Goal: Task Accomplishment & Management: Manage account settings

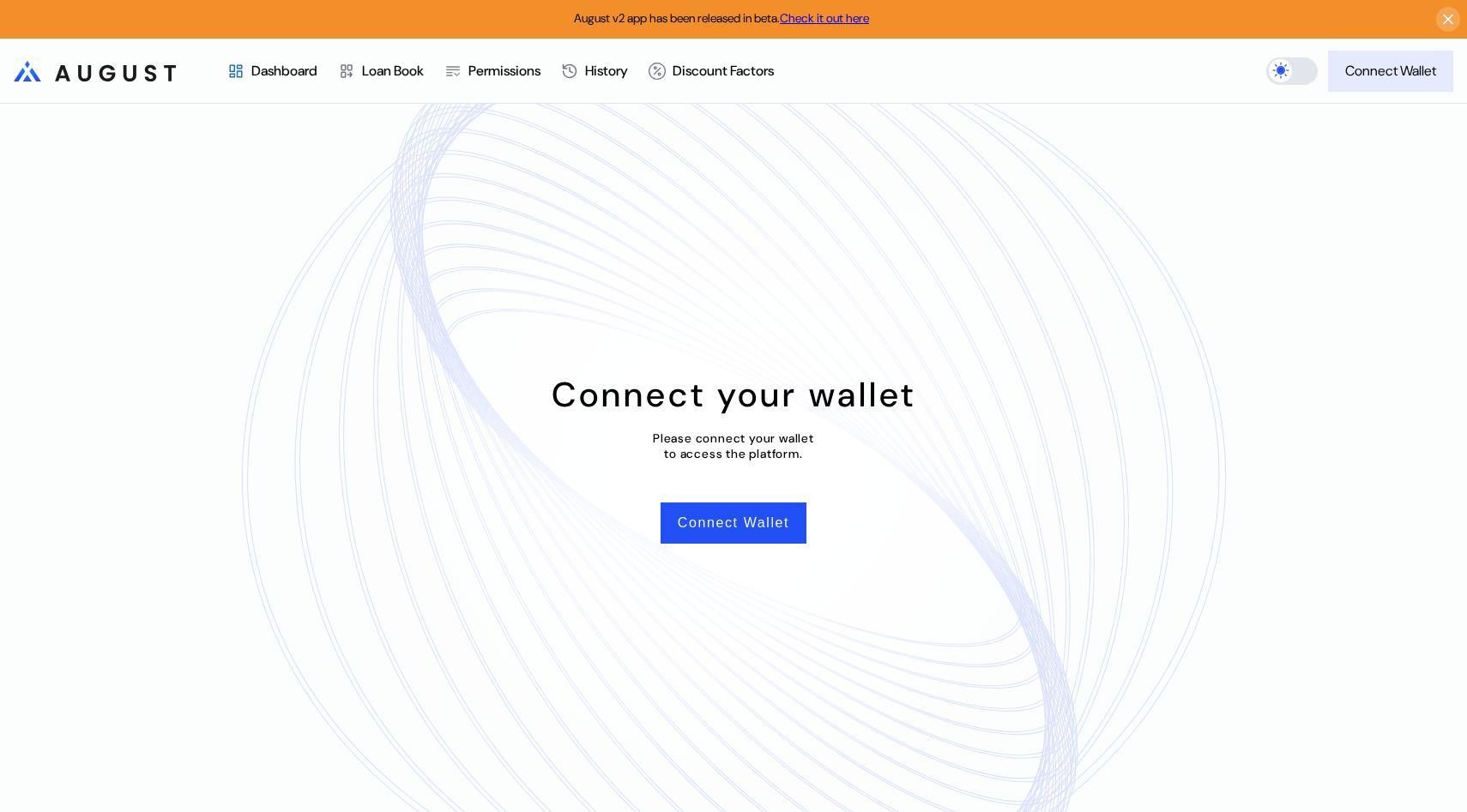
click at [1396, 83] on button "Connect Wallet" at bounding box center [1390, 70] width 125 height 41
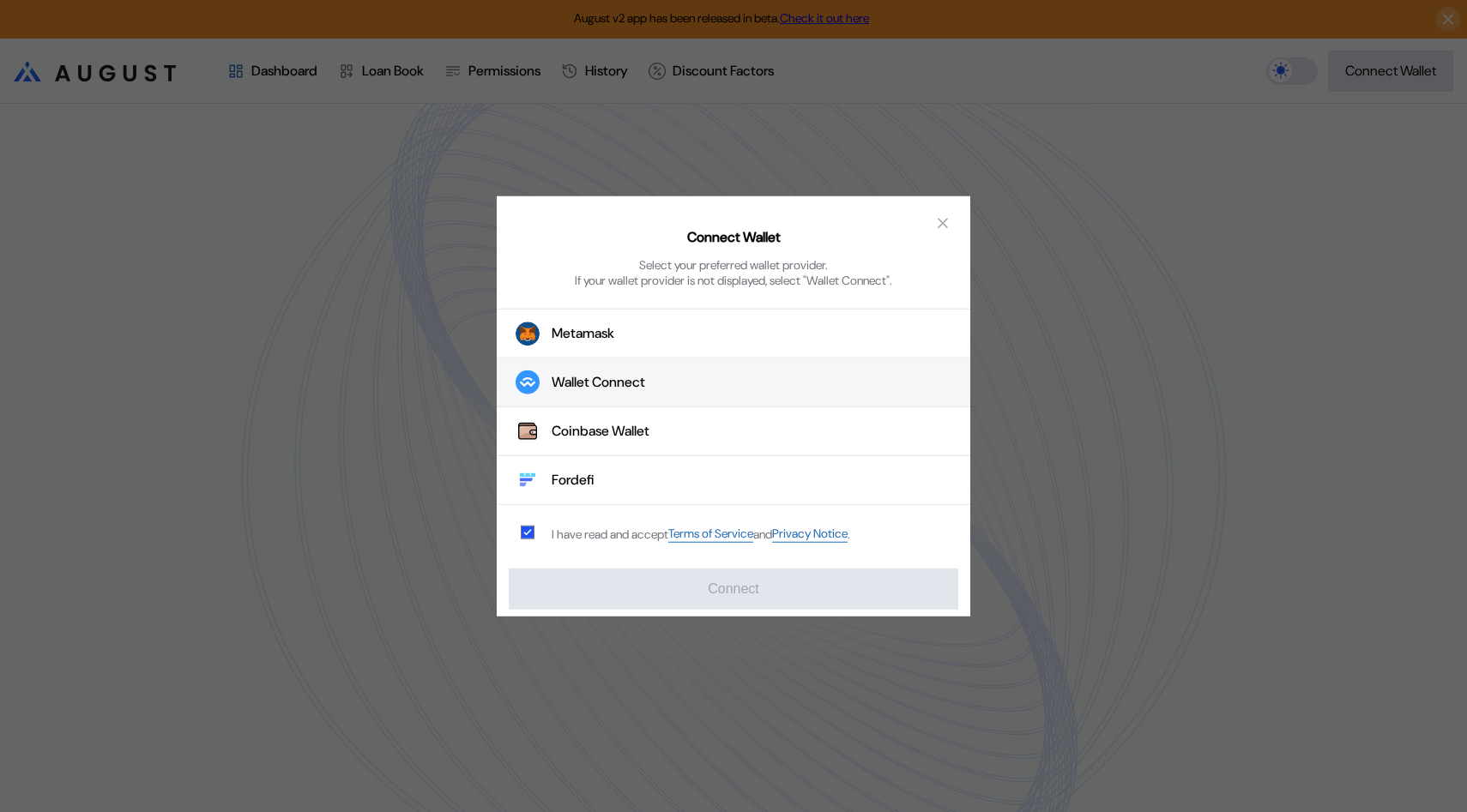
click at [764, 382] on button "Wallet Connect" at bounding box center [733, 382] width 473 height 48
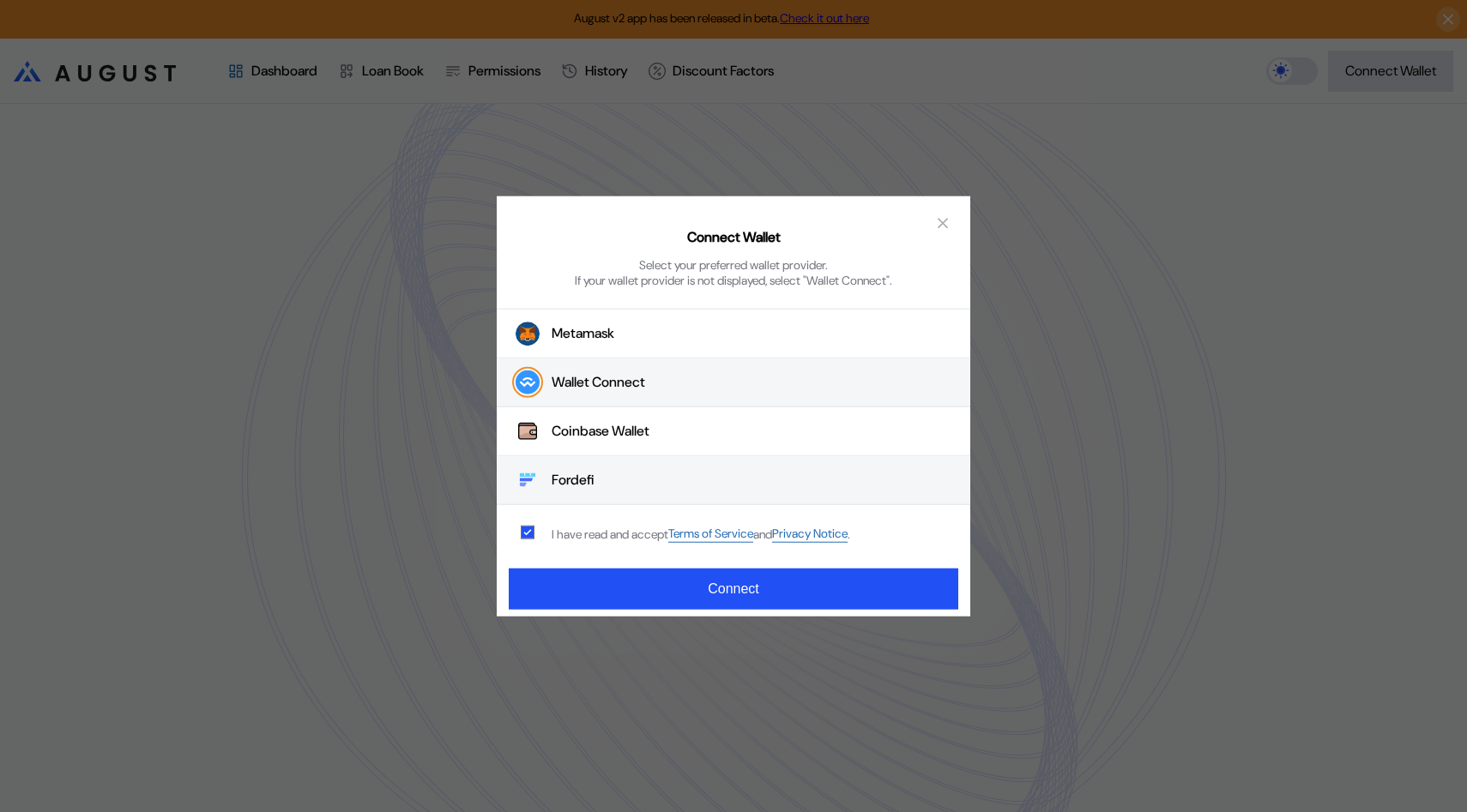
click at [631, 485] on button "Fordefi" at bounding box center [733, 480] width 473 height 48
click at [654, 563] on div "Connect Wallet Select your preferred wallet provider. If your wallet provider i…" at bounding box center [733, 406] width 473 height 421
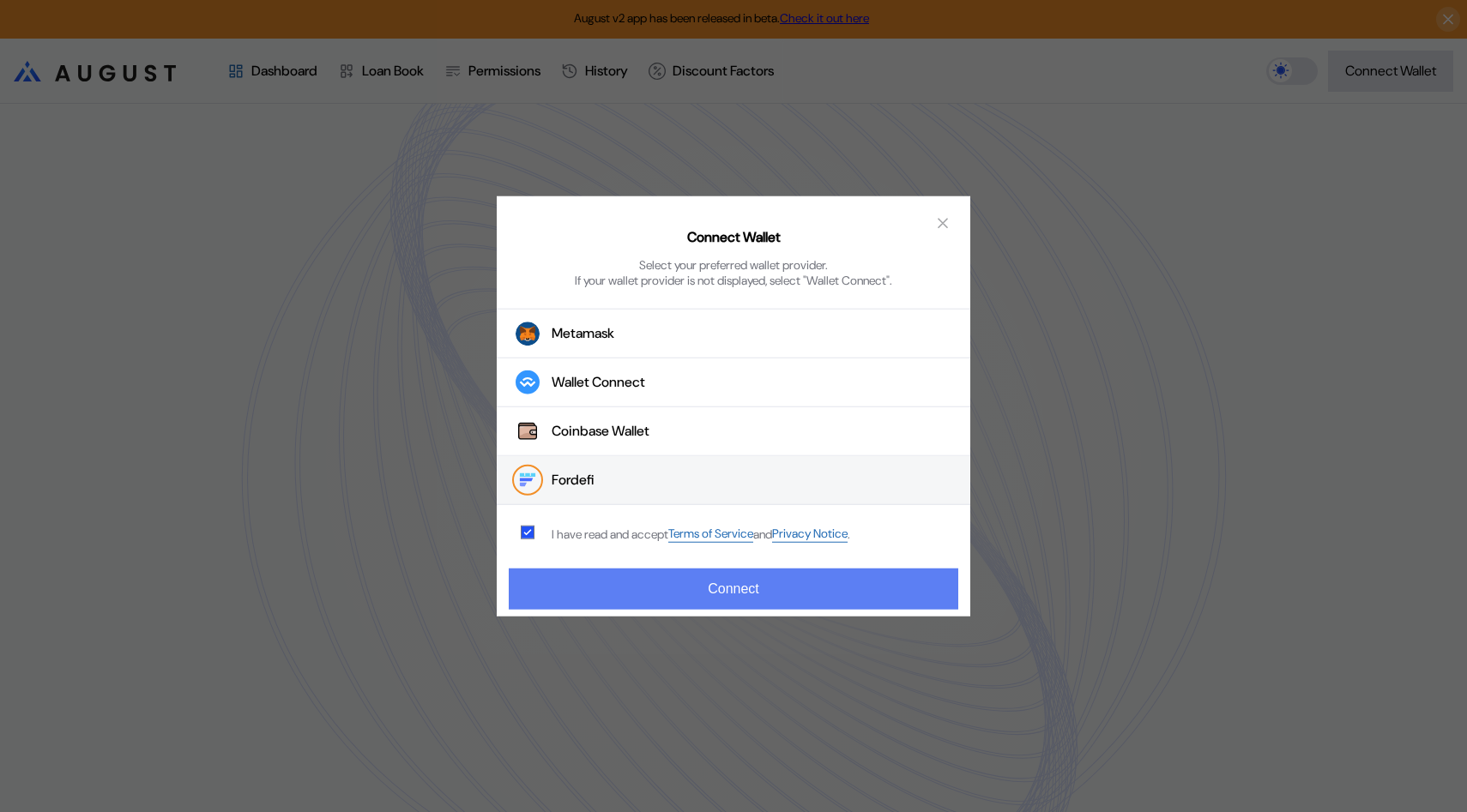
click at [655, 586] on button "Connect" at bounding box center [733, 588] width 449 height 41
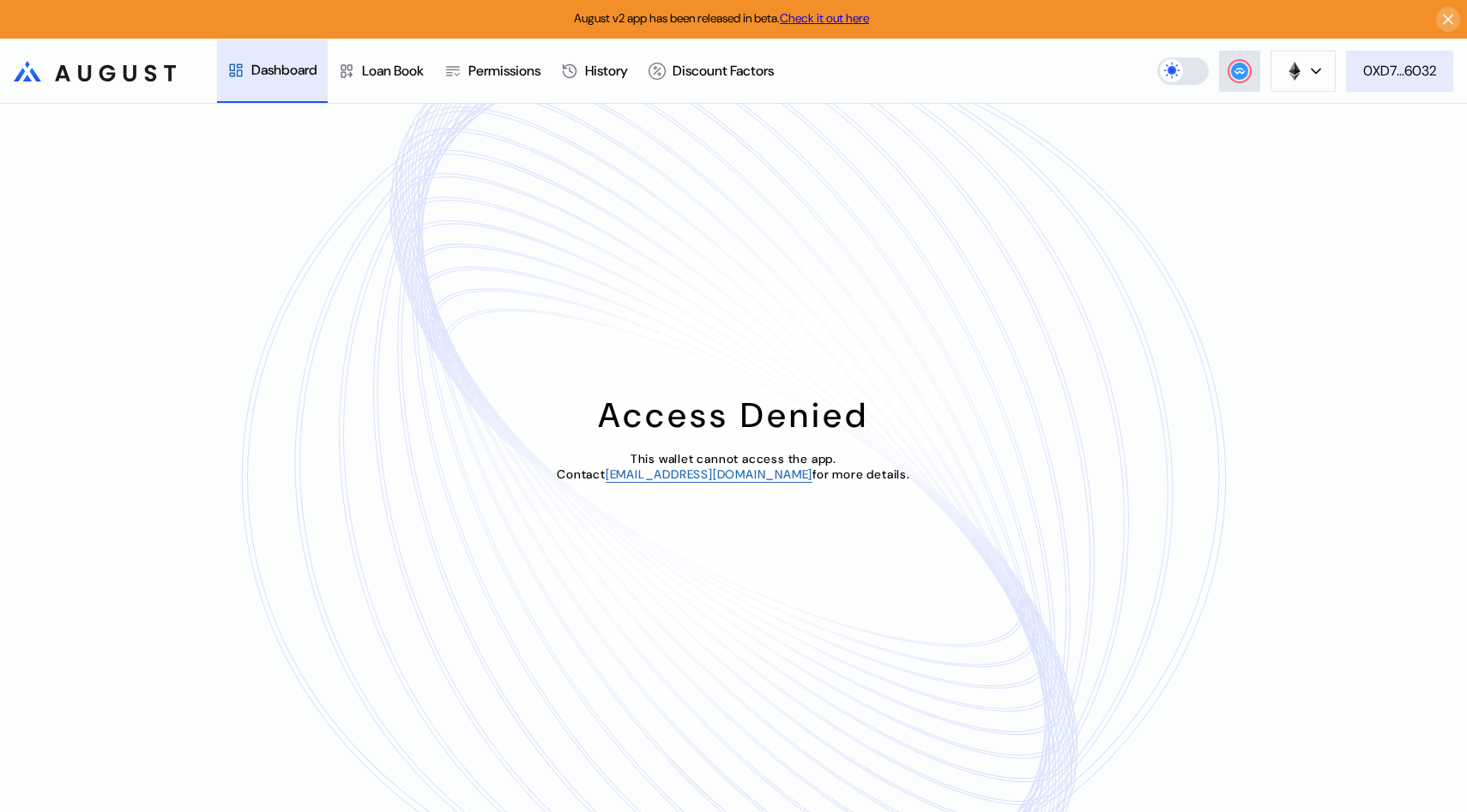
click at [1378, 67] on div "0XD7...6032" at bounding box center [1399, 70] width 73 height 18
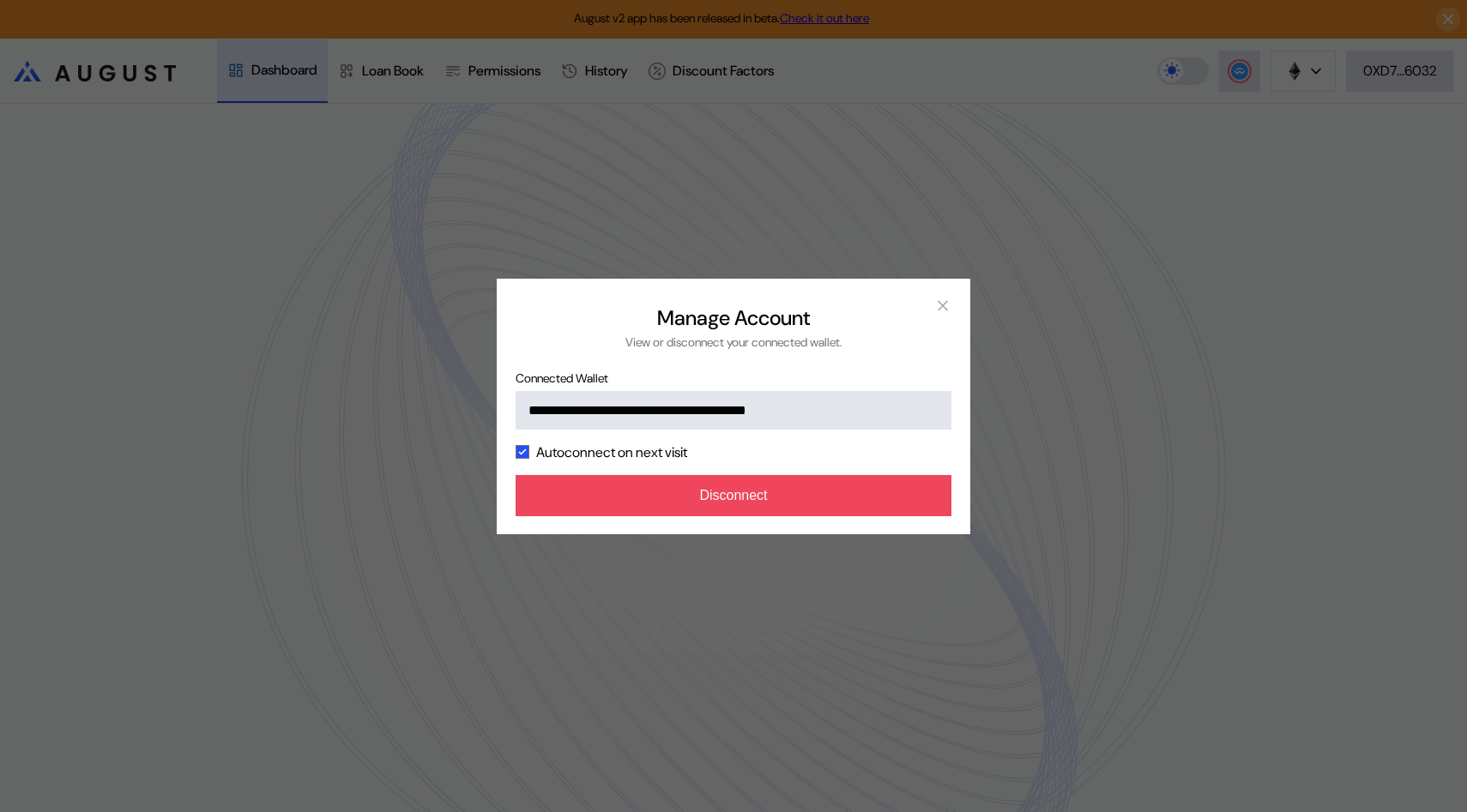
click at [1257, 118] on div "**********" at bounding box center [733, 406] width 1467 height 812
